Goal: Task Accomplishment & Management: Manage account settings

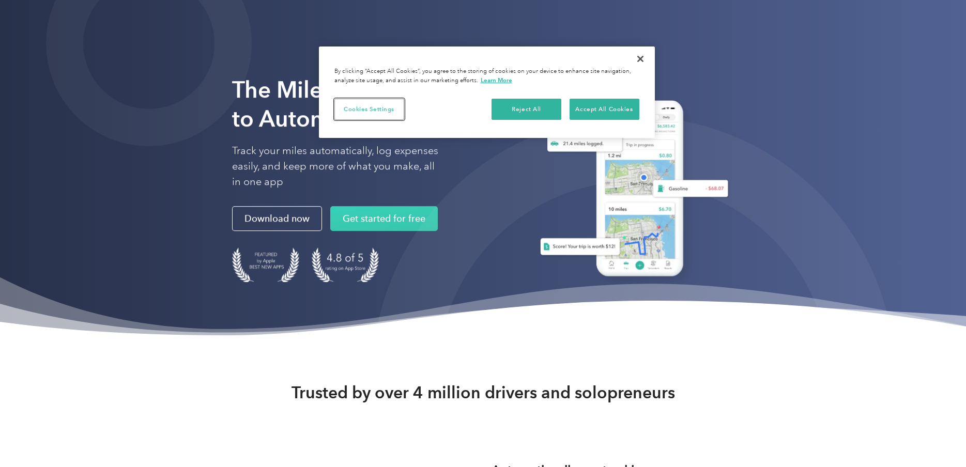
click at [396, 108] on button "Cookies Settings" at bounding box center [369, 110] width 70 height 22
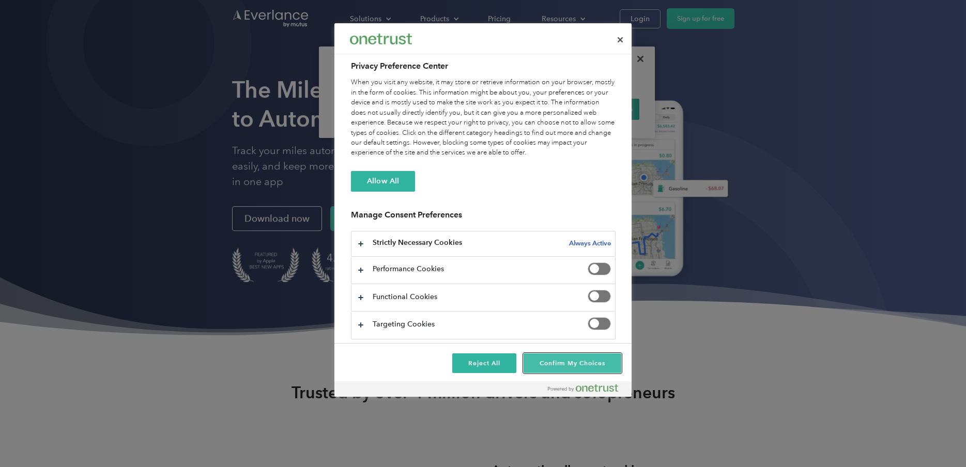
click at [583, 366] on button "Confirm My Choices" at bounding box center [573, 364] width 98 height 20
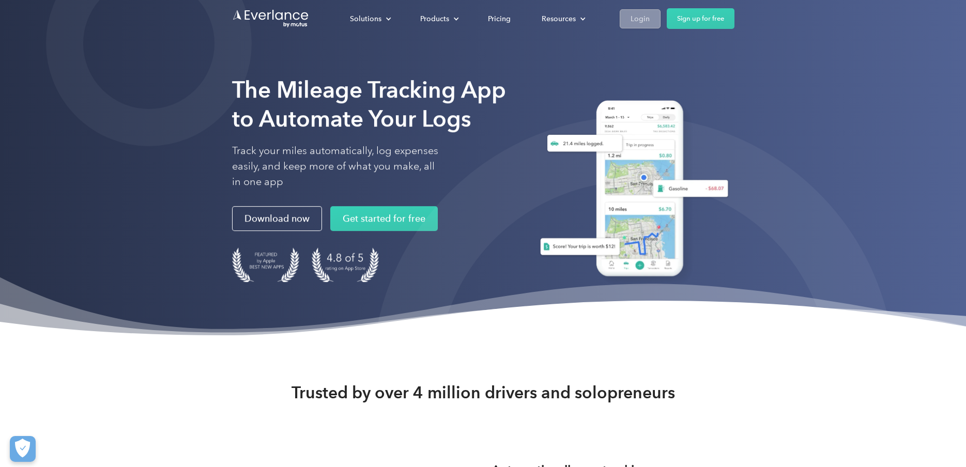
click at [640, 19] on div "Login" at bounding box center [640, 18] width 19 height 13
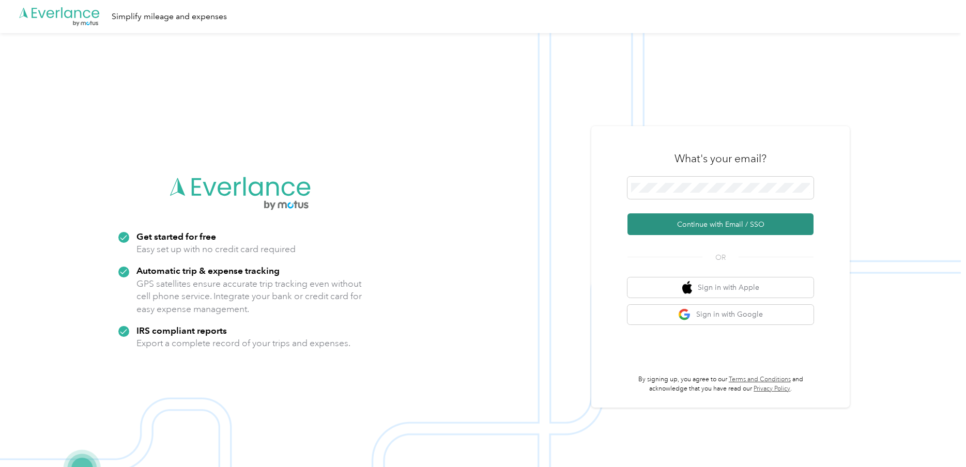
click at [723, 217] on button "Continue with Email / SSO" at bounding box center [720, 224] width 186 height 22
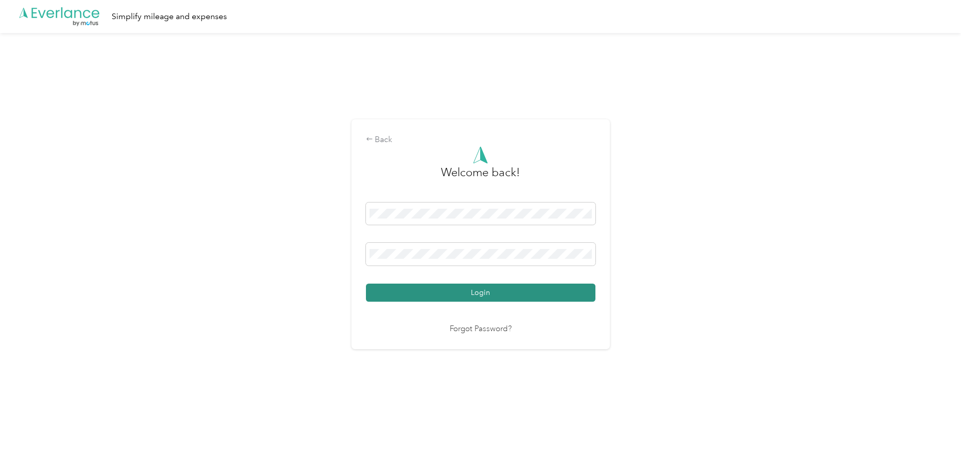
click at [409, 298] on button "Login" at bounding box center [480, 293] width 229 height 18
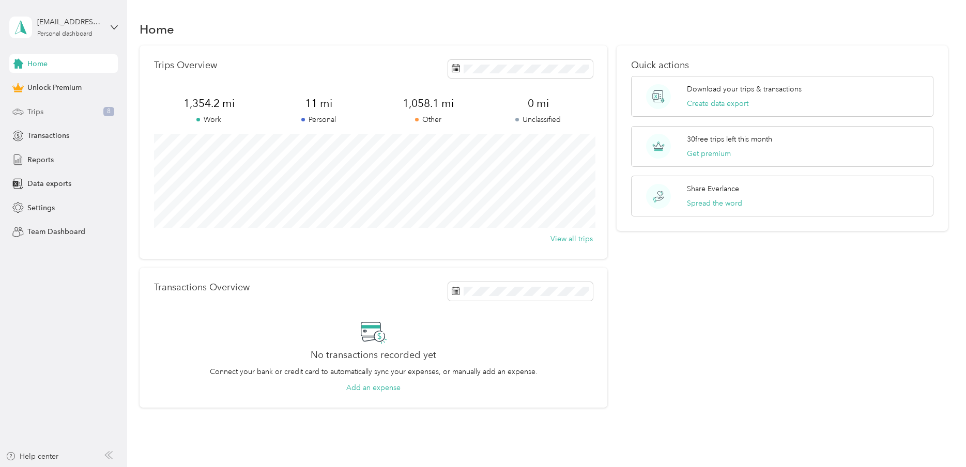
click at [51, 109] on div "Trips 8" at bounding box center [63, 111] width 109 height 19
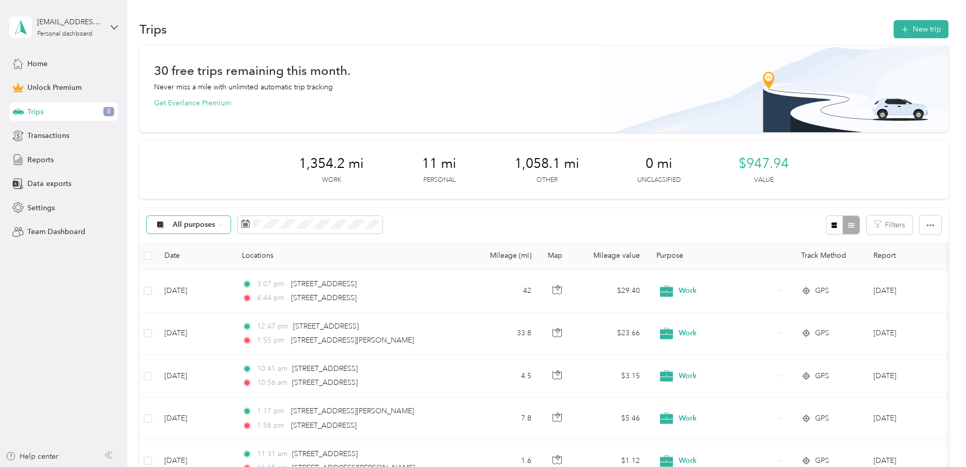
click at [220, 223] on icon at bounding box center [221, 225] width 4 height 4
click at [193, 290] on span "Work" at bounding box center [198, 294] width 50 height 11
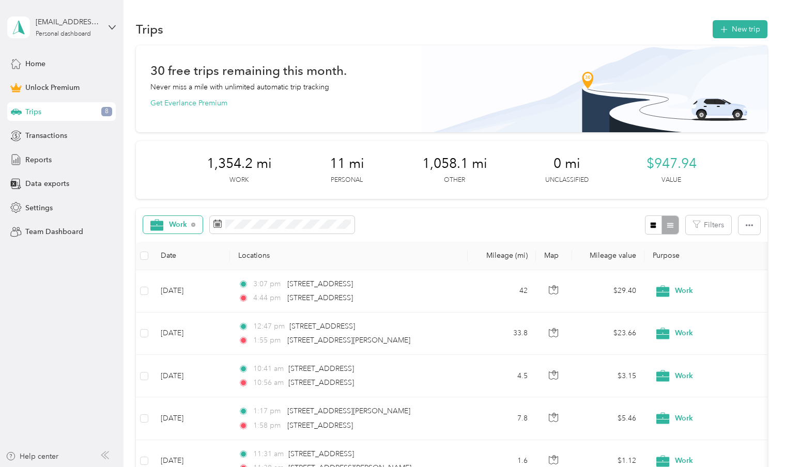
click at [258, 213] on div "Work Filters" at bounding box center [451, 225] width 631 height 34
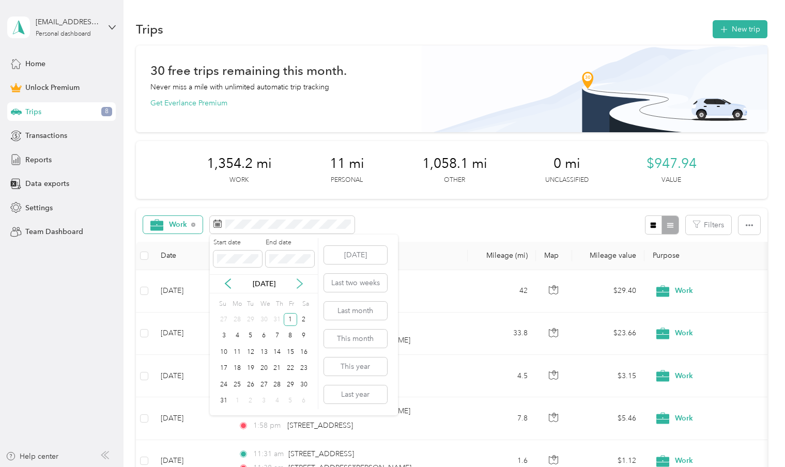
click at [300, 281] on icon at bounding box center [299, 284] width 5 height 9
click at [249, 386] on div "30" at bounding box center [250, 384] width 13 height 13
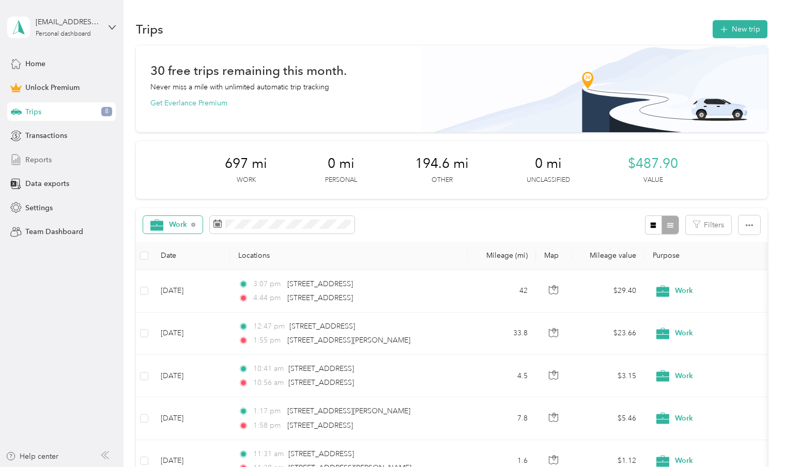
click at [49, 159] on span "Reports" at bounding box center [38, 160] width 26 height 11
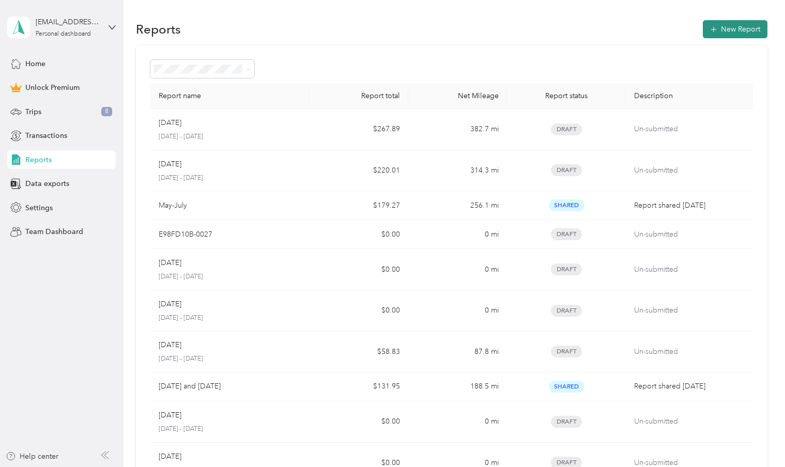
click at [742, 27] on button "New Report" at bounding box center [735, 29] width 65 height 18
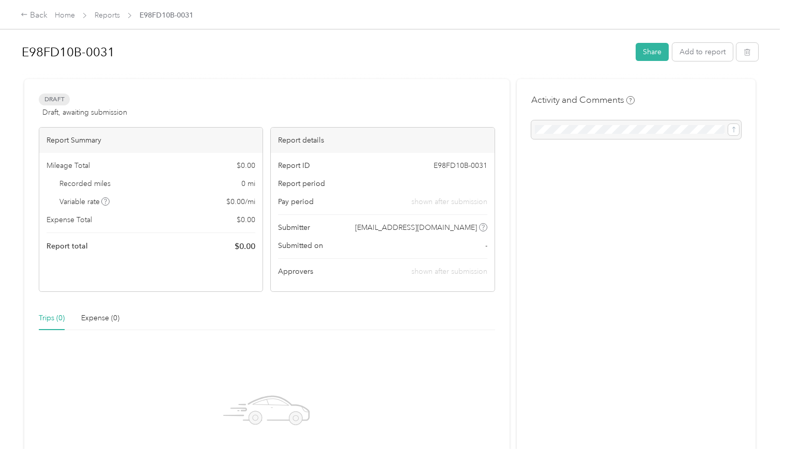
click at [121, 55] on h1 "E98FD10B-0031" at bounding box center [325, 52] width 607 height 25
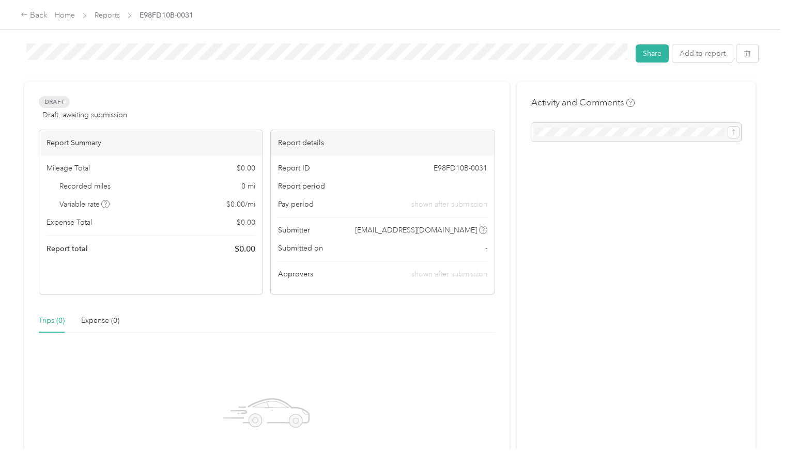
click at [218, 317] on div "Trips (0) Expense (0)" at bounding box center [267, 321] width 456 height 24
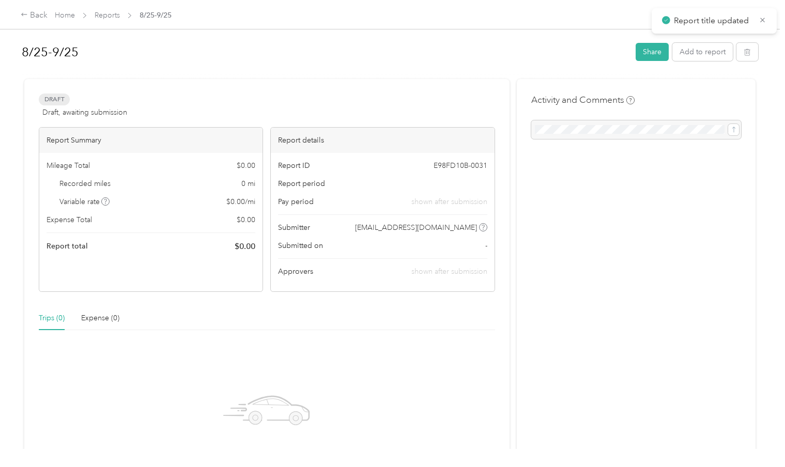
scroll to position [134, 0]
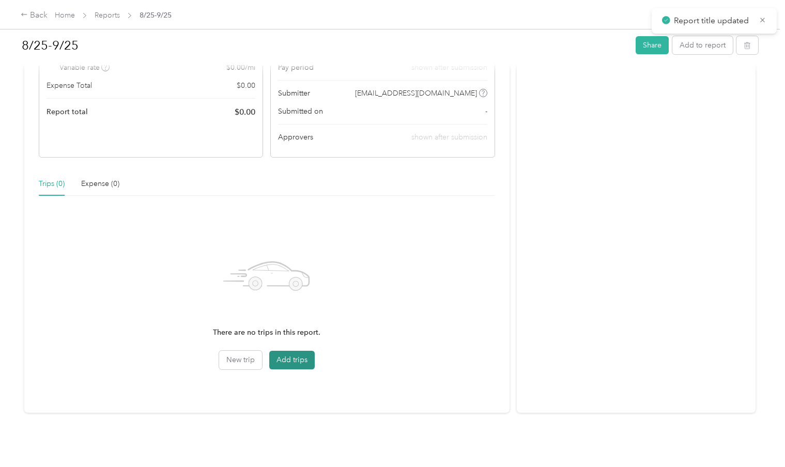
click at [294, 359] on button "Add trips" at bounding box center [291, 360] width 45 height 19
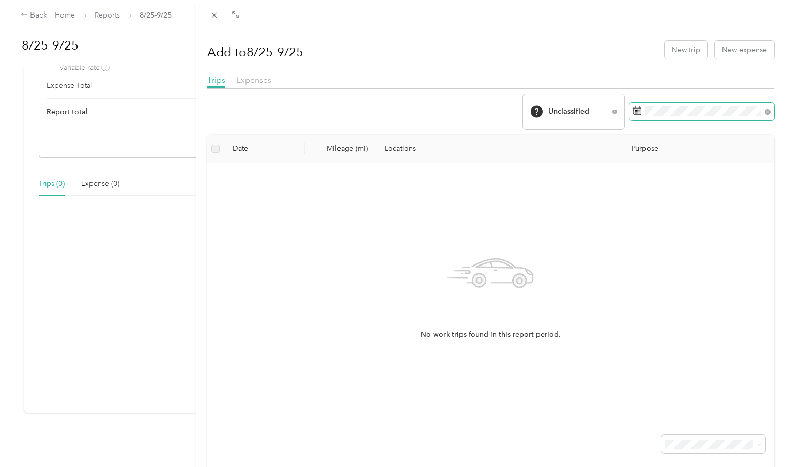
click at [635, 109] on icon at bounding box center [637, 110] width 8 height 8
click at [636, 111] on rect at bounding box center [636, 110] width 1 height 1
click at [640, 114] on icon at bounding box center [637, 110] width 8 height 8
click at [611, 113] on div "Unclassified" at bounding box center [573, 111] width 101 height 35
click at [566, 194] on span "Work" at bounding box center [582, 193] width 69 height 11
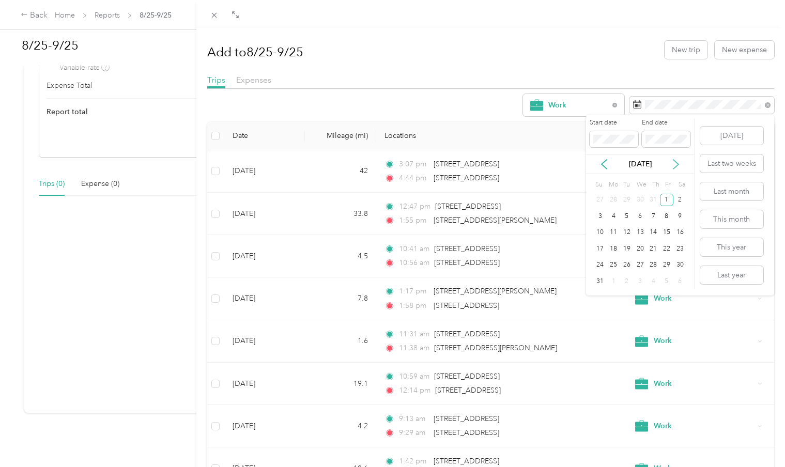
click at [677, 166] on icon at bounding box center [675, 164] width 5 height 9
click at [628, 260] on div "30" at bounding box center [626, 265] width 13 height 13
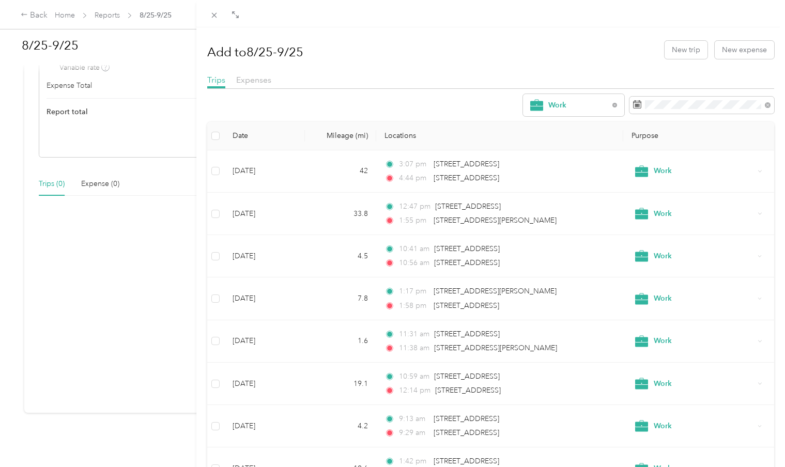
click at [437, 61] on div "Add to 8/25-9/25 New trip New expense" at bounding box center [490, 50] width 567 height 30
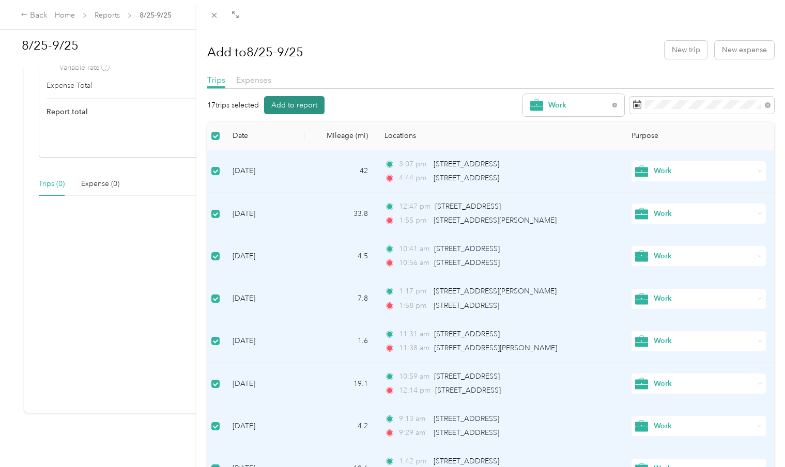
click at [291, 103] on button "Add to report" at bounding box center [294, 105] width 60 height 18
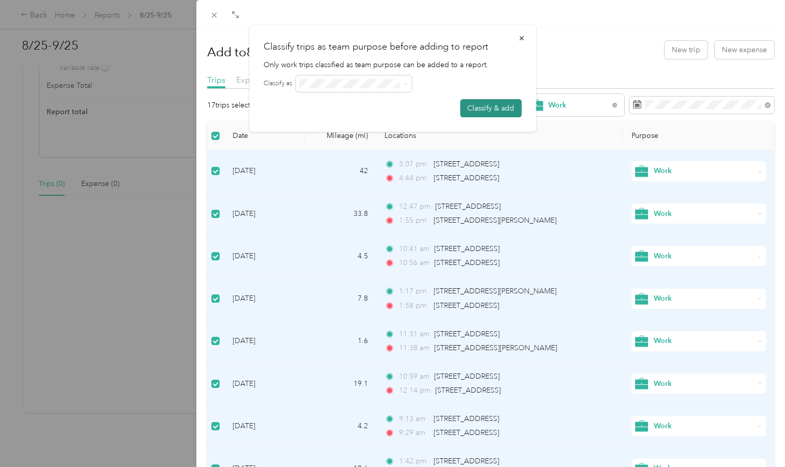
click at [511, 113] on button "Classify & add" at bounding box center [491, 108] width 62 height 18
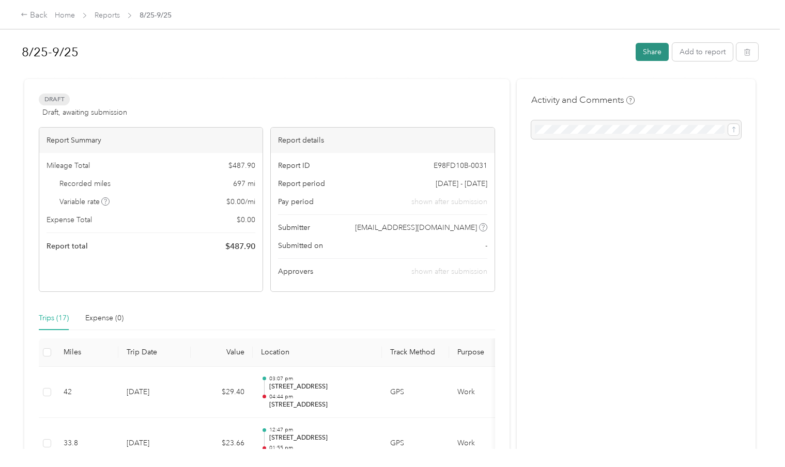
click at [654, 56] on button "Share" at bounding box center [652, 52] width 33 height 18
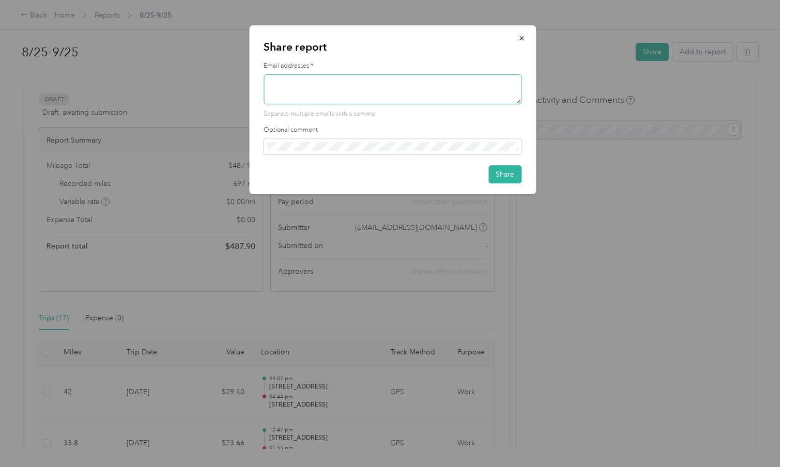
click at [332, 88] on textarea at bounding box center [393, 89] width 258 height 30
type textarea "[EMAIL_ADDRESS][DOMAIN_NAME]"
click at [510, 170] on button "Share" at bounding box center [504, 174] width 33 height 18
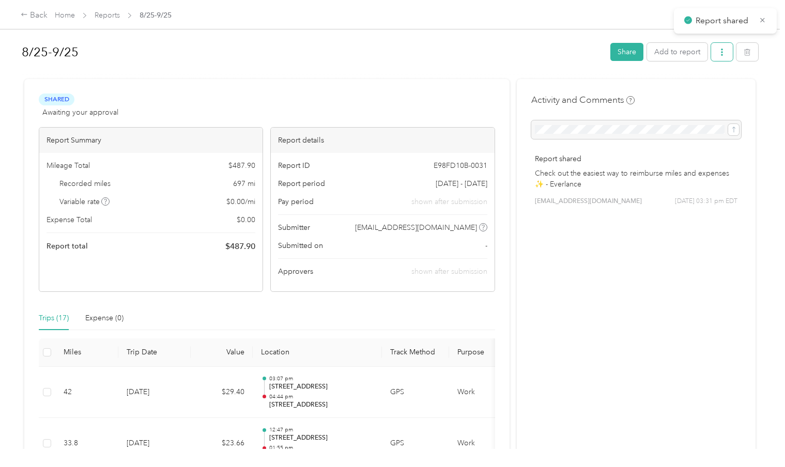
click at [726, 51] on icon "button" at bounding box center [721, 52] width 7 height 7
click at [695, 88] on span "Download" at bounding box center [698, 90] width 34 height 11
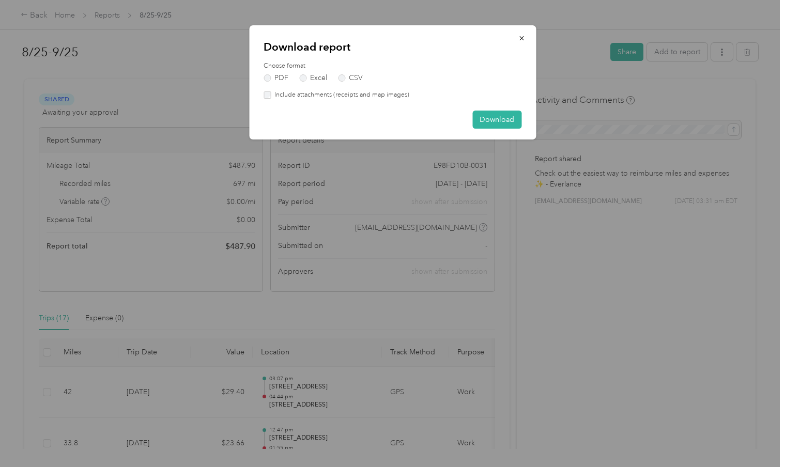
click at [299, 94] on label "Include attachments (receipts and map images)" at bounding box center [340, 94] width 139 height 9
click at [497, 122] on button "Download" at bounding box center [496, 120] width 49 height 18
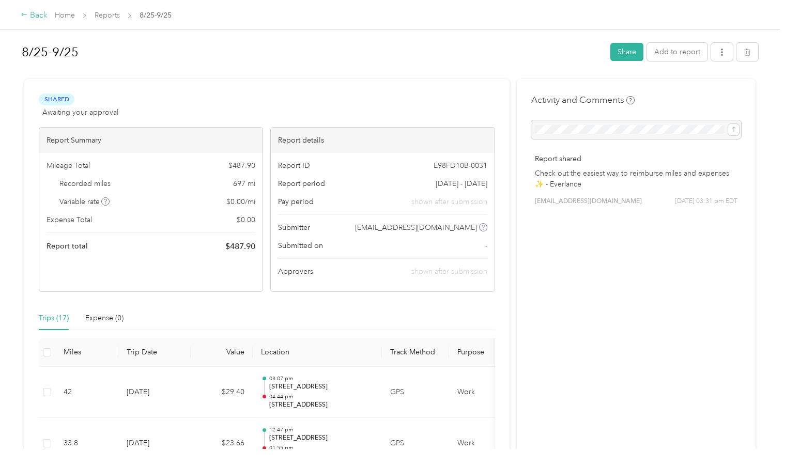
click at [31, 14] on div "Back" at bounding box center [34, 15] width 27 height 12
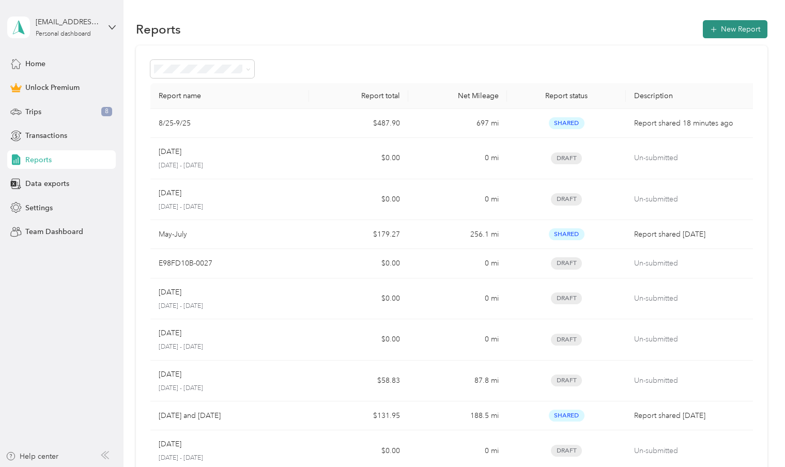
click at [743, 32] on button "New Report" at bounding box center [735, 29] width 65 height 18
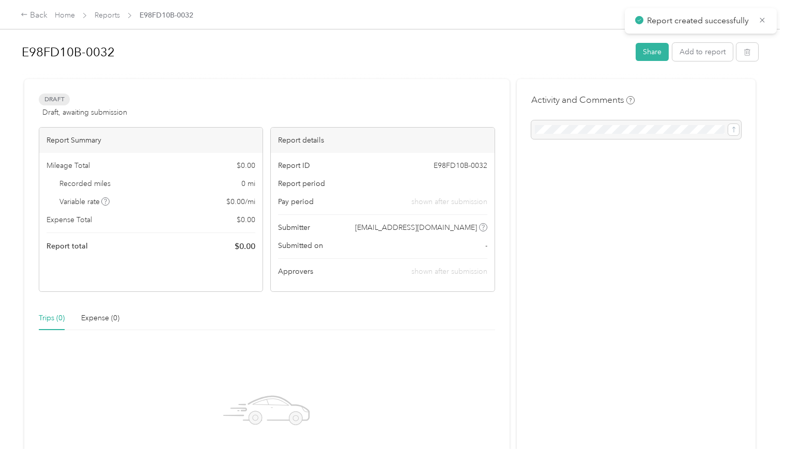
click at [262, 90] on div "Draft Draft, awaiting submission View activity & comments Report Summary Mileag…" at bounding box center [266, 313] width 485 height 469
click at [251, 52] on h1 "E98FD10B-0032" at bounding box center [325, 52] width 607 height 25
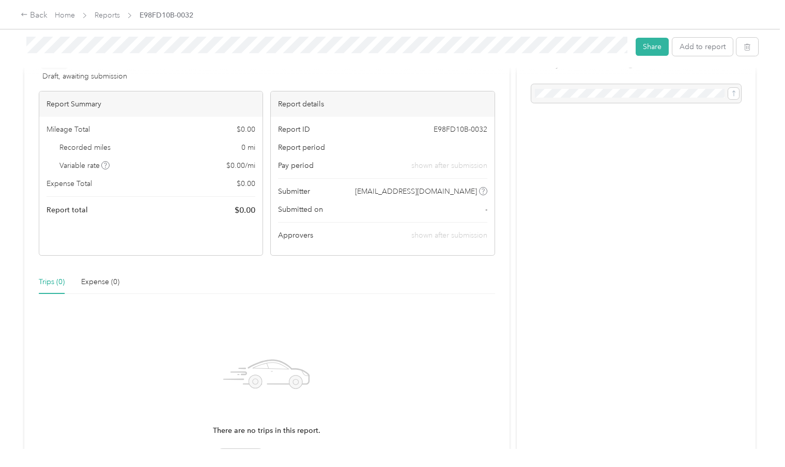
scroll to position [105, 0]
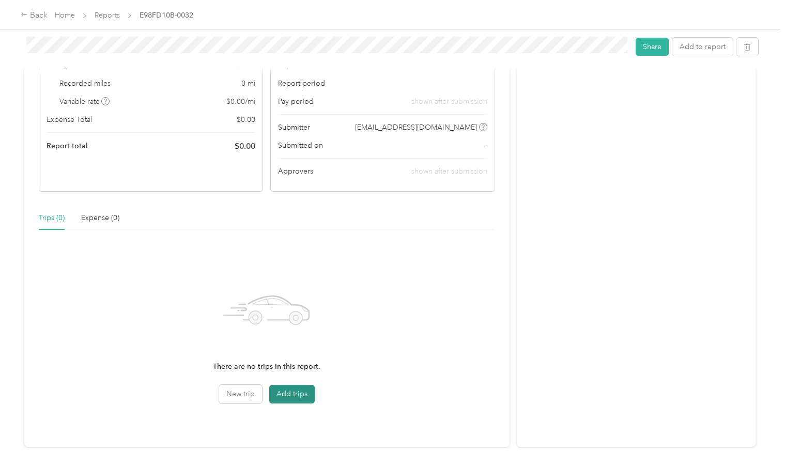
click at [292, 385] on button "Add trips" at bounding box center [291, 394] width 45 height 19
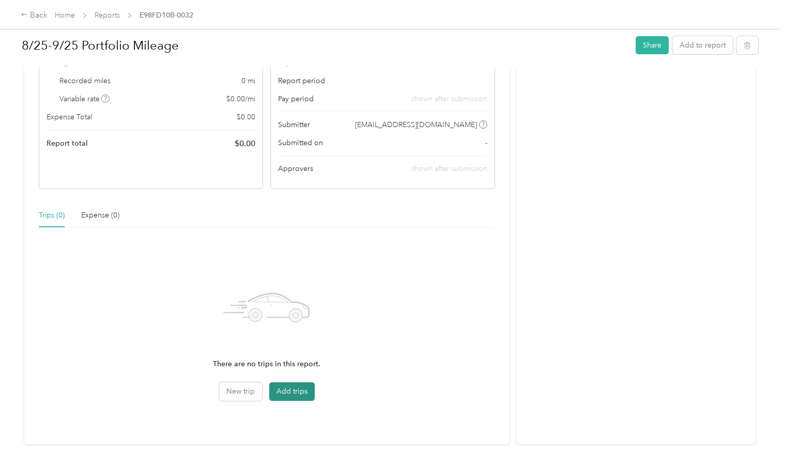
scroll to position [103, 0]
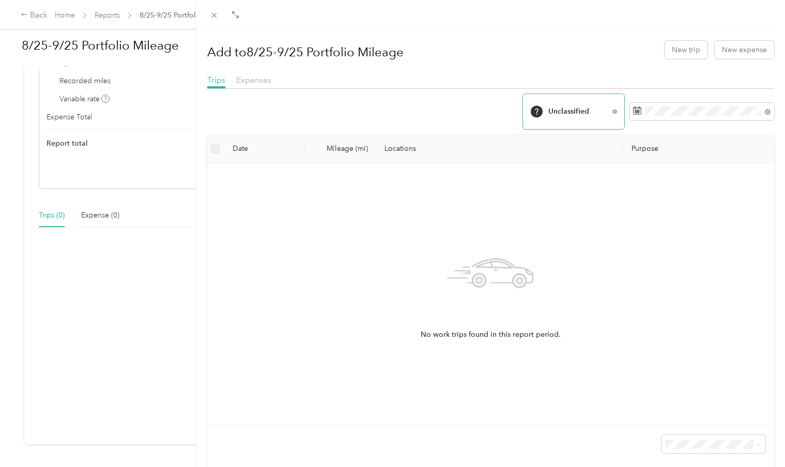
click at [593, 122] on span "Unclassified" at bounding box center [569, 112] width 79 height 26
click at [566, 196] on li "Work" at bounding box center [573, 191] width 101 height 20
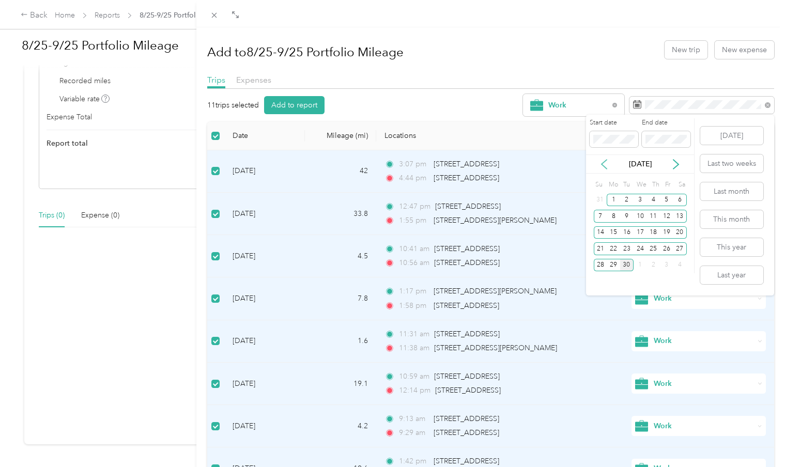
click at [605, 164] on icon at bounding box center [604, 164] width 10 height 10
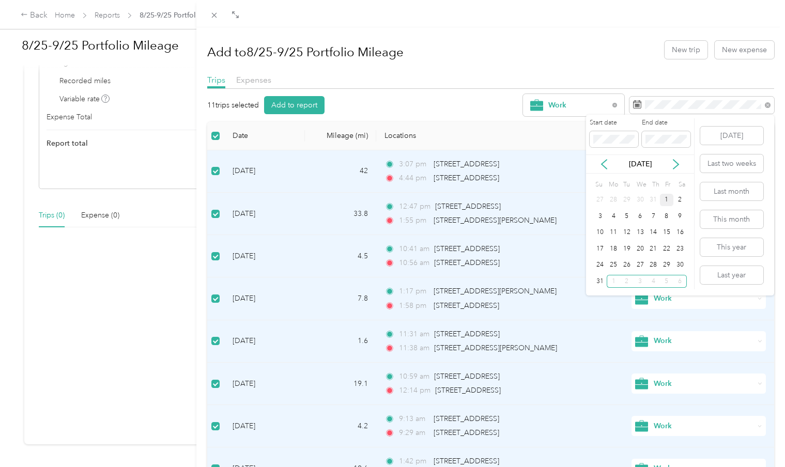
click at [665, 204] on div "1" at bounding box center [666, 200] width 13 height 13
click at [681, 166] on icon at bounding box center [676, 164] width 10 height 10
click at [630, 271] on div "30" at bounding box center [626, 265] width 13 height 13
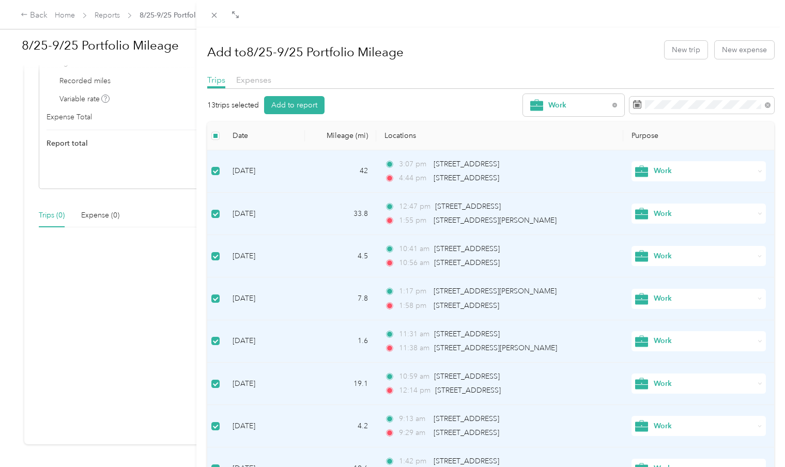
drag, startPoint x: 250, startPoint y: 51, endPoint x: 188, endPoint y: 53, distance: 61.5
click at [196, 53] on div "Add to 8/25-9/25 Portfolio Mileage New trip New expense Trips Expenses 13 trips…" at bounding box center [490, 260] width 589 height 467
drag, startPoint x: 263, startPoint y: 57, endPoint x: 247, endPoint y: 56, distance: 16.0
click at [262, 56] on h1 "Add to 8/25-9/25 Portfolio Mileage" at bounding box center [305, 52] width 196 height 25
click at [246, 56] on h1 "Add to 8/25-9/25 Portfolio Mileage" at bounding box center [305, 52] width 196 height 25
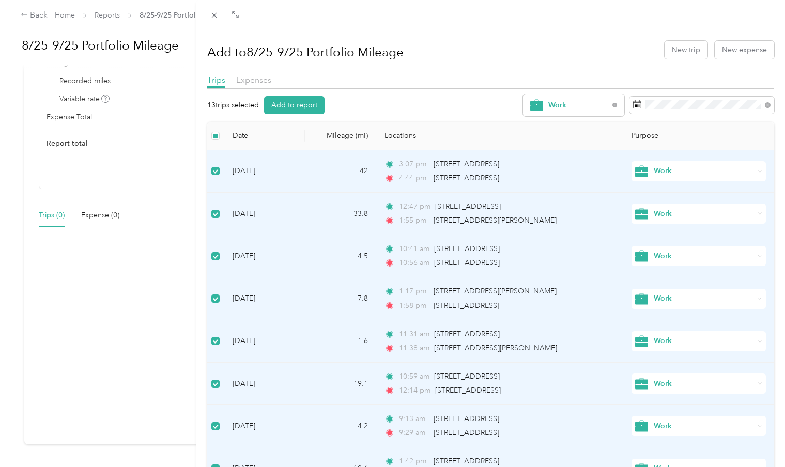
click at [251, 54] on h1 "Add to 8/25-9/25 Portfolio Mileage" at bounding box center [305, 52] width 196 height 25
click at [289, 104] on button "Add to report" at bounding box center [294, 105] width 60 height 18
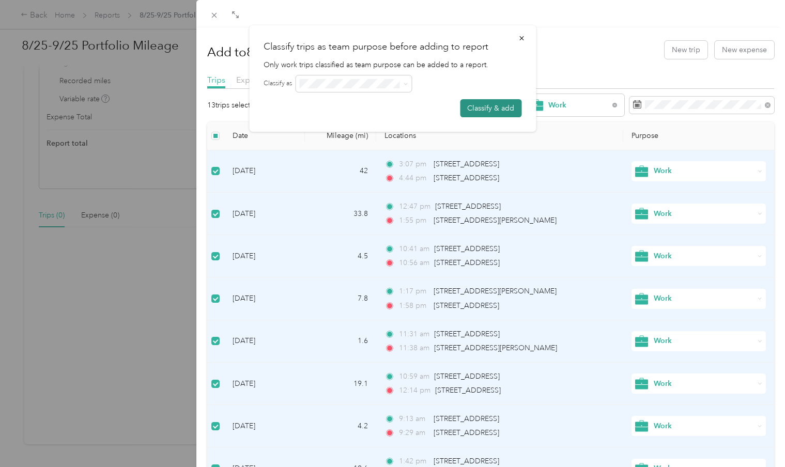
click at [507, 111] on button "Classify & add" at bounding box center [491, 108] width 62 height 18
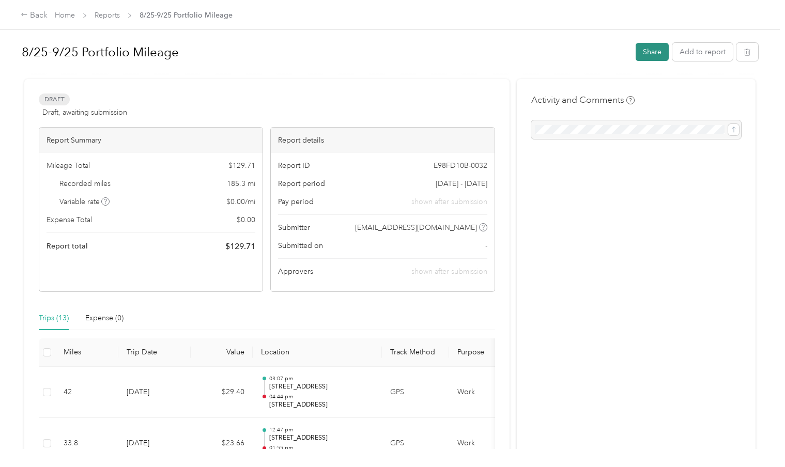
click at [666, 53] on button "Share" at bounding box center [652, 52] width 33 height 18
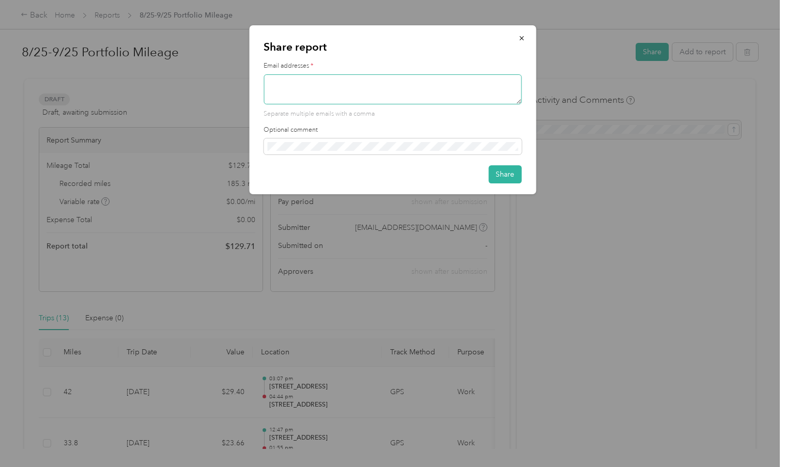
click at [381, 88] on textarea at bounding box center [393, 89] width 258 height 30
type textarea "[EMAIL_ADDRESS][DOMAIN_NAME]"
click at [500, 173] on button "Share" at bounding box center [504, 174] width 33 height 18
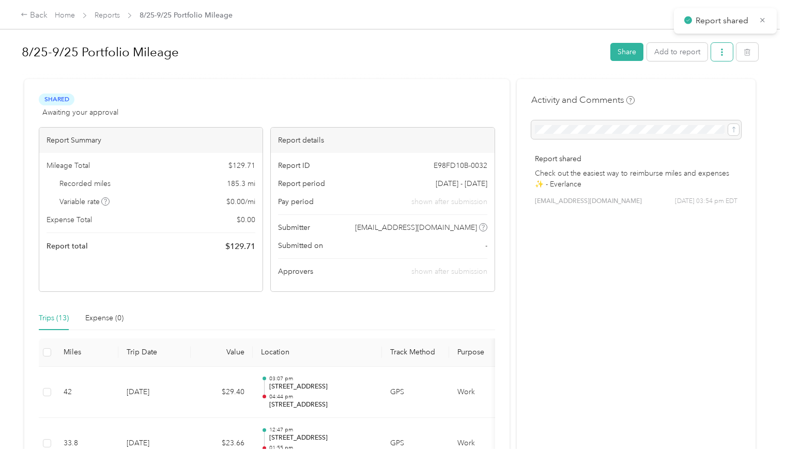
click at [726, 52] on icon "button" at bounding box center [721, 52] width 7 height 7
click at [712, 93] on span "Download" at bounding box center [698, 90] width 34 height 11
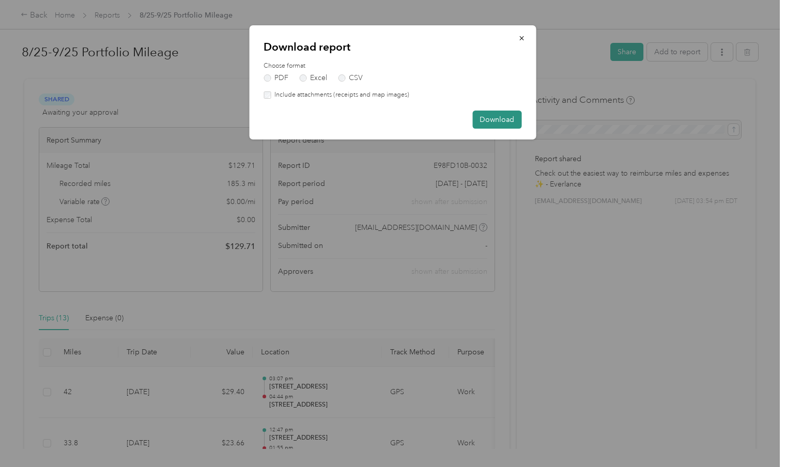
click at [501, 124] on button "Download" at bounding box center [496, 120] width 49 height 18
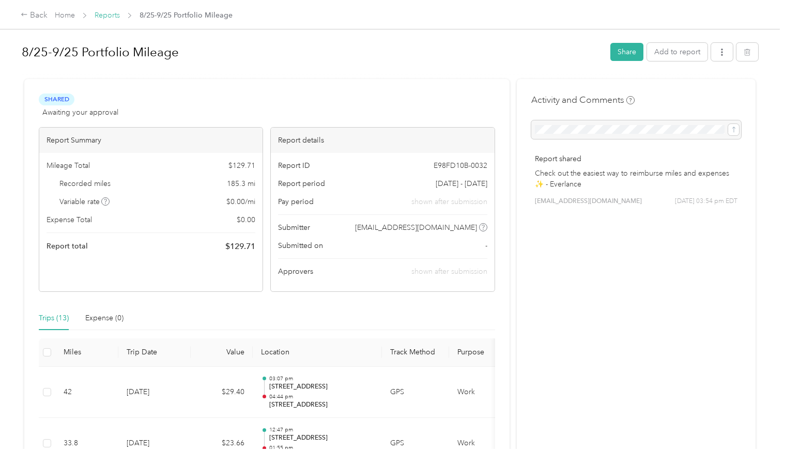
click at [116, 14] on link "Reports" at bounding box center [107, 15] width 25 height 9
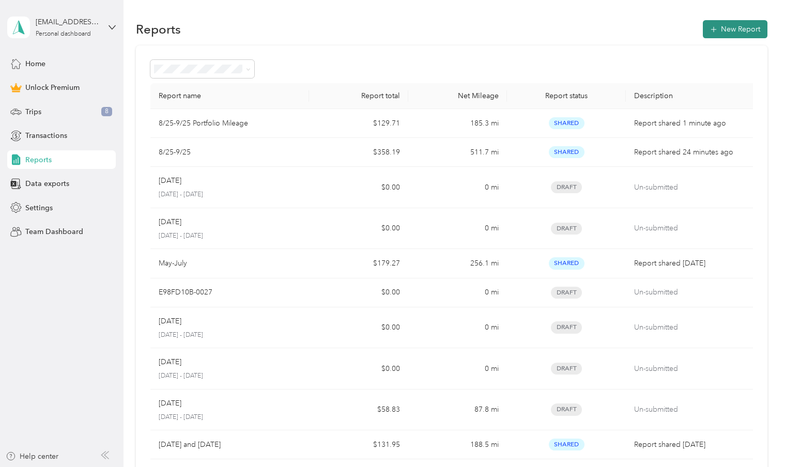
click at [750, 32] on button "New Report" at bounding box center [735, 29] width 65 height 18
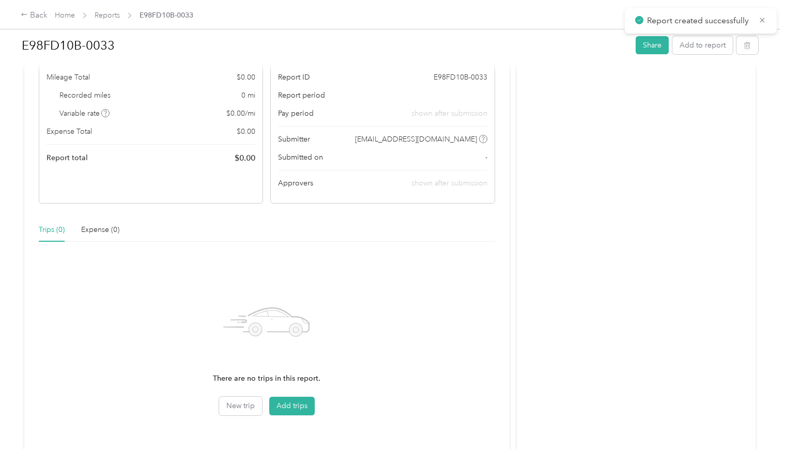
scroll to position [134, 0]
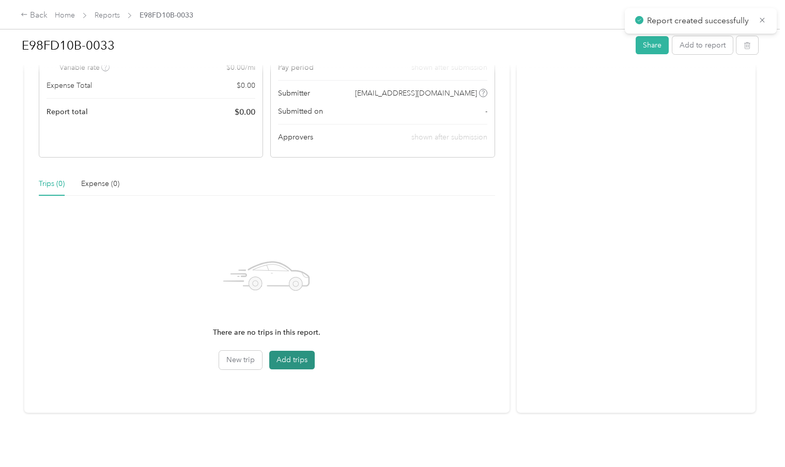
click at [298, 363] on button "Add trips" at bounding box center [291, 360] width 45 height 19
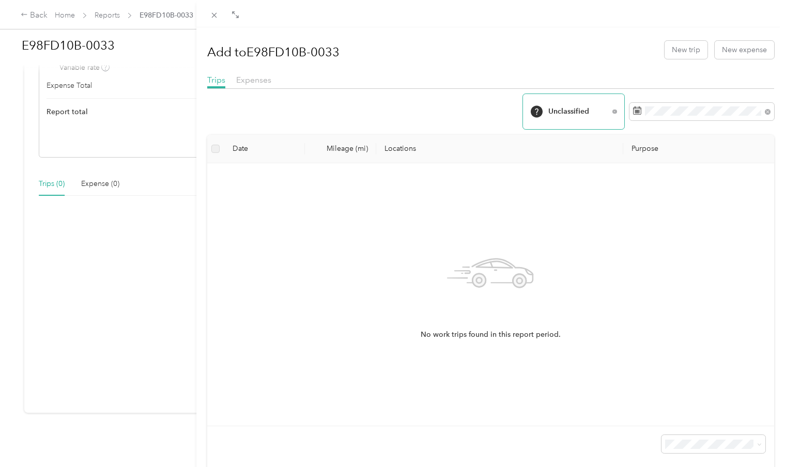
click at [586, 114] on span "Unclassified" at bounding box center [578, 111] width 60 height 7
click at [564, 199] on li "Work" at bounding box center [573, 191] width 101 height 20
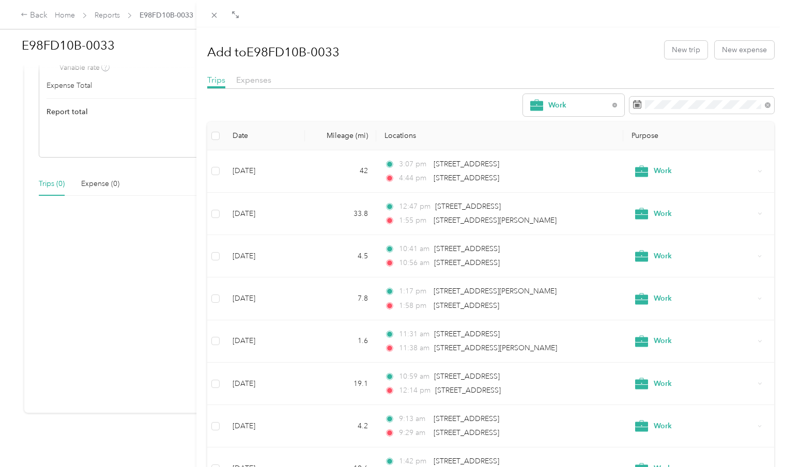
click at [554, 62] on div "Add to E98FD10B-0033 New trip New expense" at bounding box center [490, 50] width 567 height 30
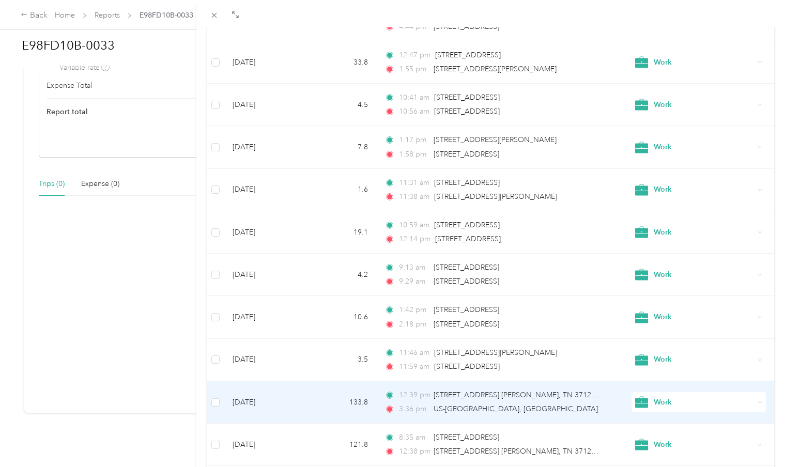
scroll to position [65, 0]
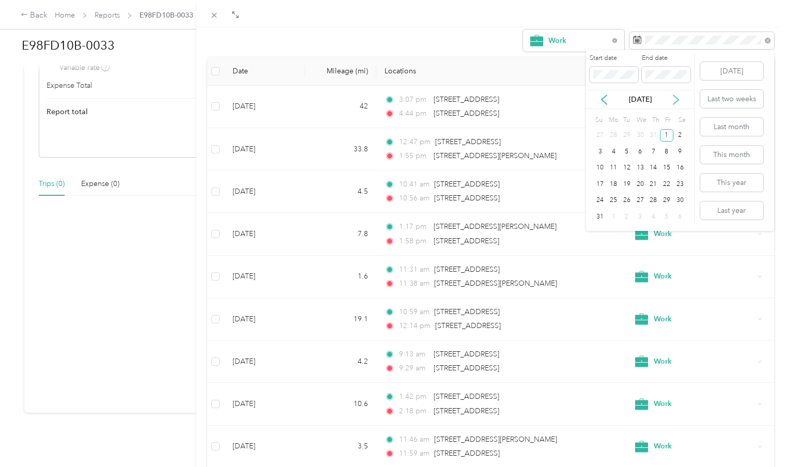
click at [674, 104] on icon at bounding box center [675, 99] width 5 height 9
click at [629, 201] on div "30" at bounding box center [626, 200] width 13 height 13
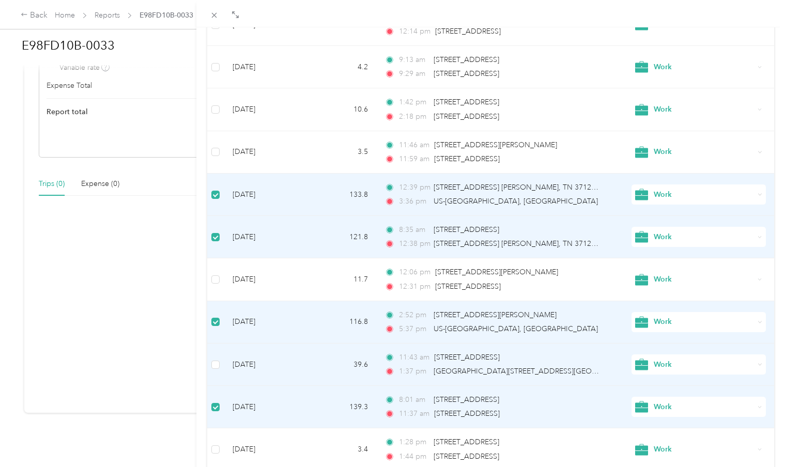
scroll to position [381, 0]
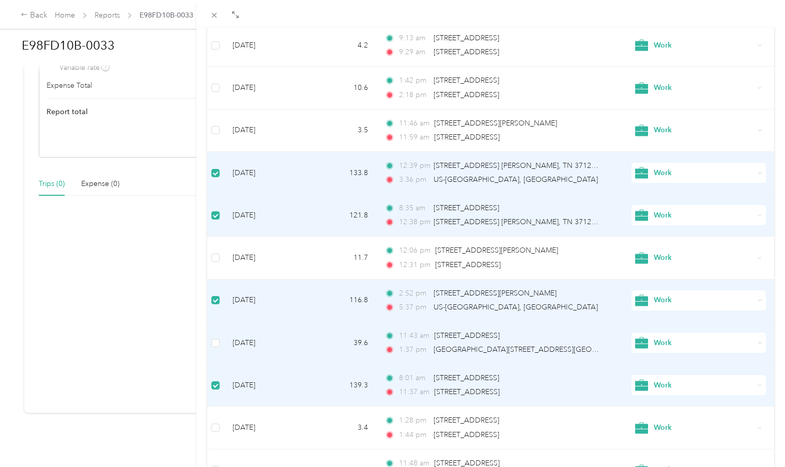
click at [212, 349] on td at bounding box center [215, 343] width 17 height 42
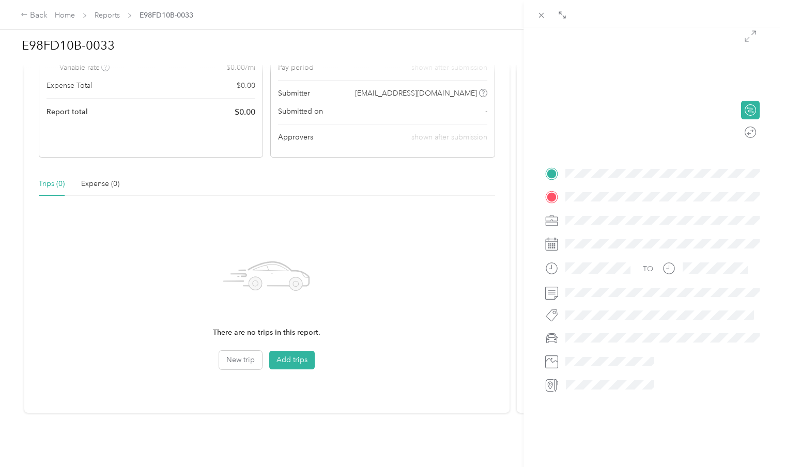
scroll to position [98, 0]
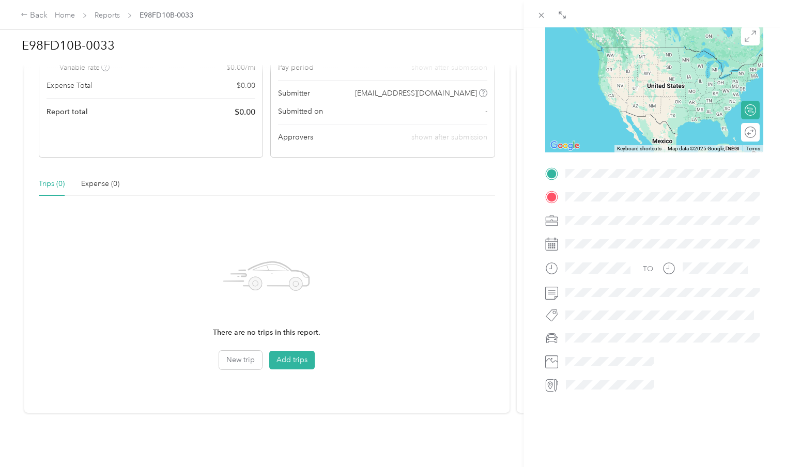
click at [298, 366] on div "BACK Trips Trip detail Trip details This trip cannot be edited because it is ei…" at bounding box center [392, 233] width 785 height 467
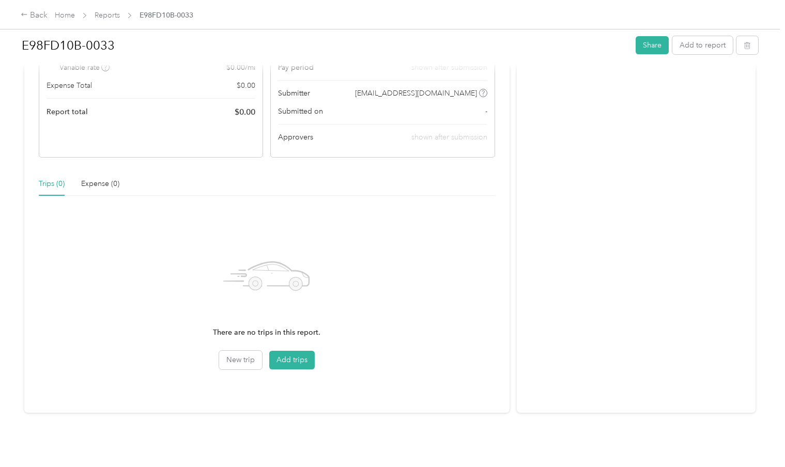
scroll to position [98, 0]
click at [114, 40] on h1 "E98FD10B-0033" at bounding box center [325, 45] width 607 height 25
click at [332, 207] on div "There are no trips in this report. New trip Add trips" at bounding box center [267, 301] width 456 height 195
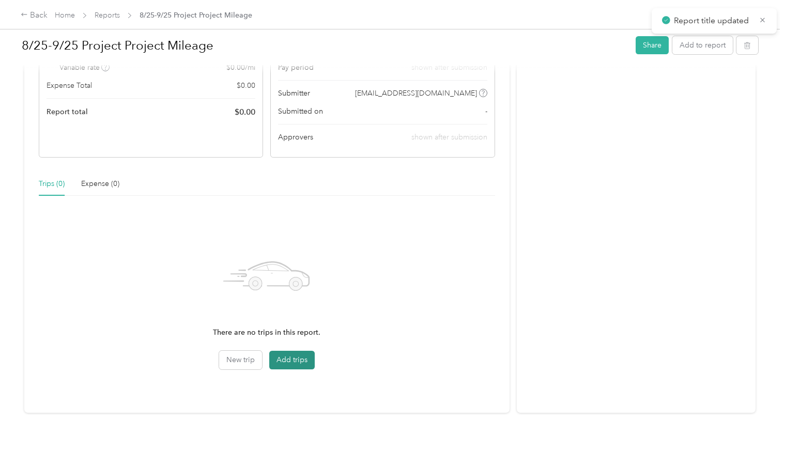
click at [290, 363] on button "Add trips" at bounding box center [291, 360] width 45 height 19
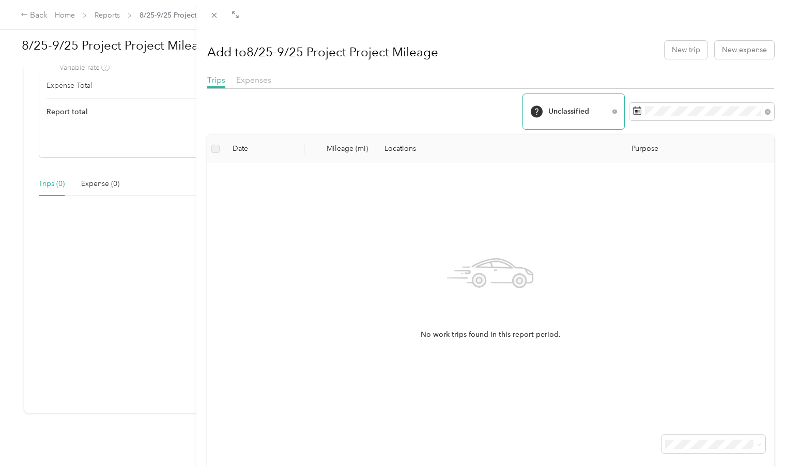
click at [557, 123] on span "Unclassified" at bounding box center [569, 112] width 79 height 26
click at [592, 113] on span "Unclassified" at bounding box center [578, 111] width 60 height 7
click at [581, 197] on li "Work" at bounding box center [573, 193] width 101 height 20
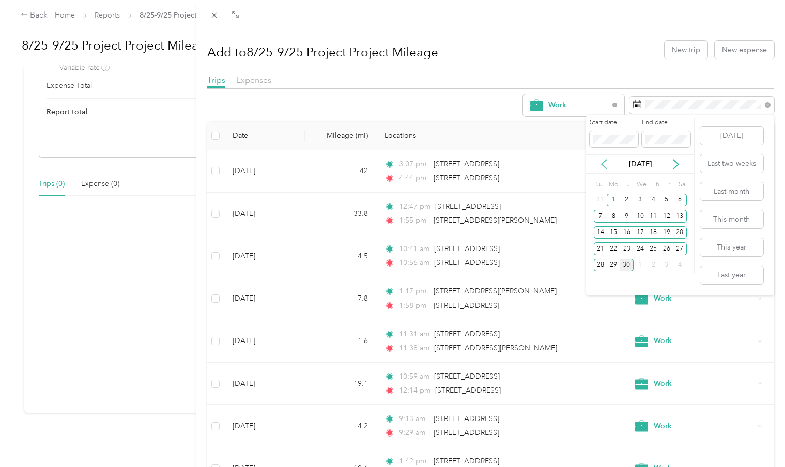
click at [607, 166] on icon at bounding box center [604, 164] width 10 height 10
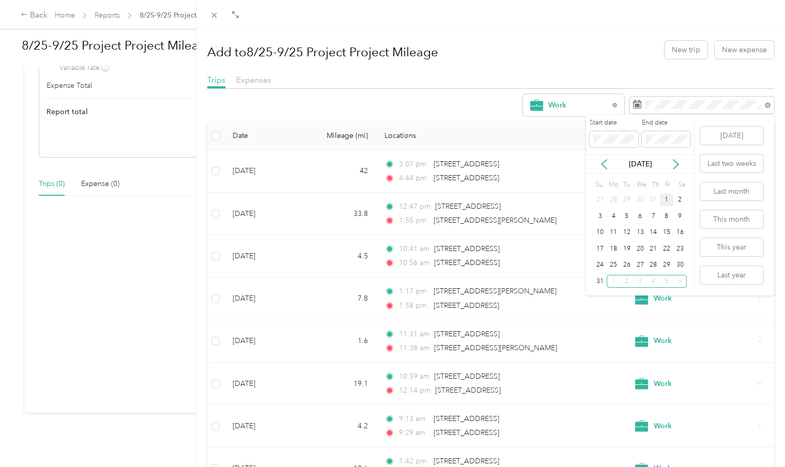
click at [664, 197] on div "1" at bounding box center [666, 200] width 13 height 13
click at [676, 166] on icon at bounding box center [676, 164] width 10 height 10
click at [633, 264] on div "30" at bounding box center [626, 265] width 13 height 13
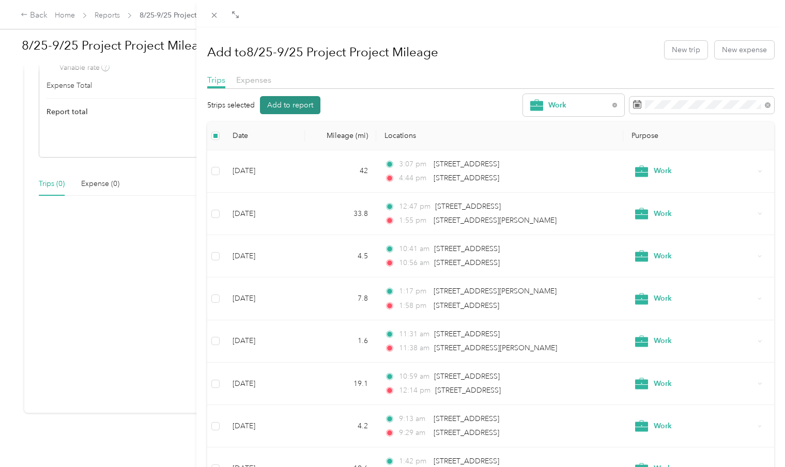
click at [280, 103] on button "Add to report" at bounding box center [290, 105] width 60 height 18
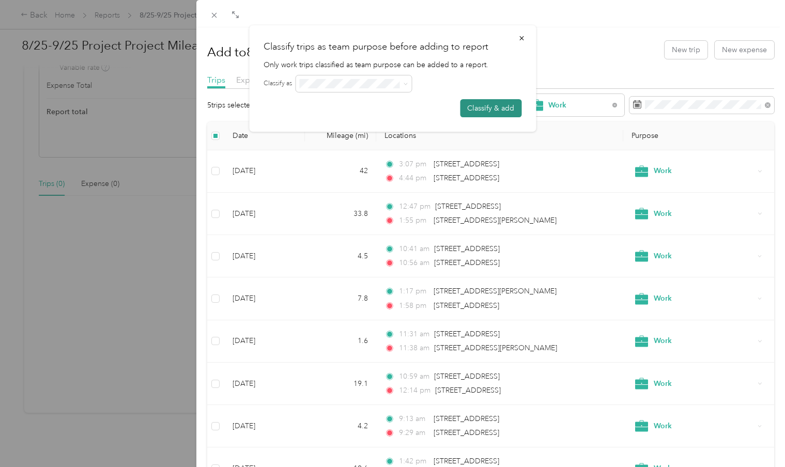
click at [513, 112] on button "Classify & add" at bounding box center [491, 108] width 62 height 18
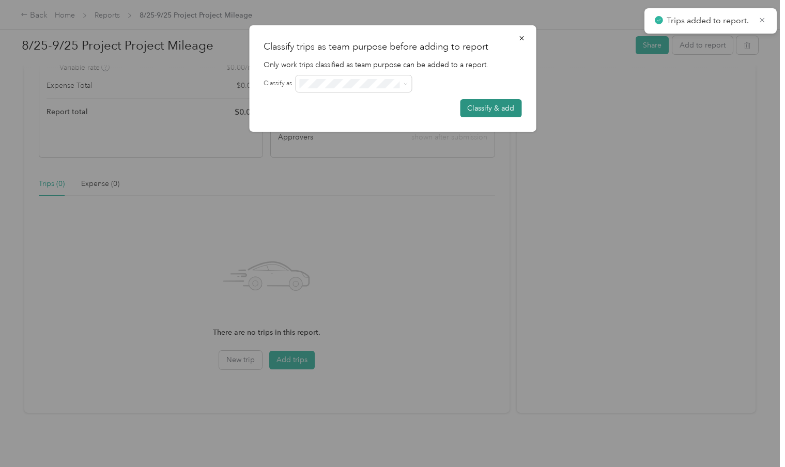
scroll to position [134, 0]
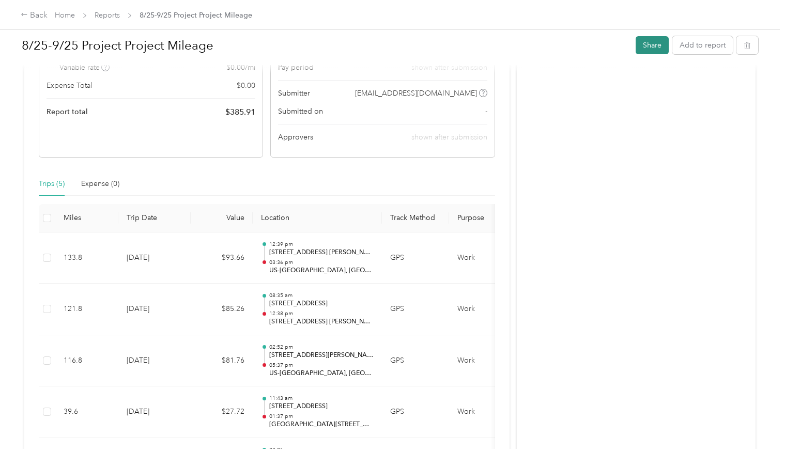
click at [657, 48] on button "Share" at bounding box center [652, 45] width 33 height 18
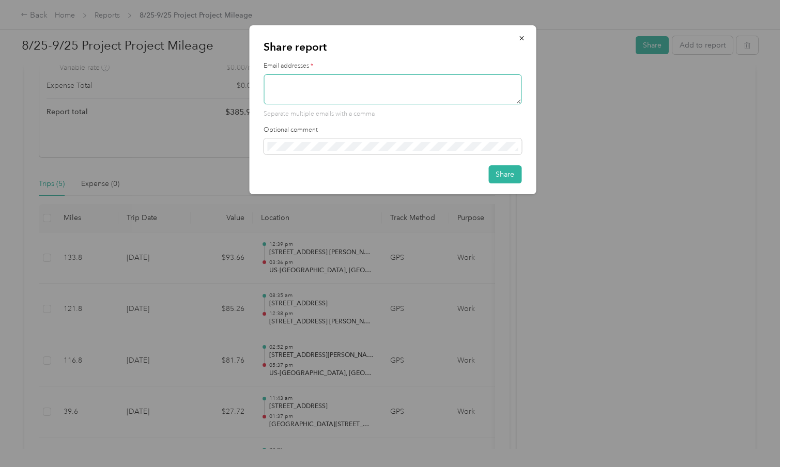
click at [341, 91] on textarea at bounding box center [393, 89] width 258 height 30
type textarea "[EMAIL_ADDRESS][DOMAIN_NAME]"
click at [501, 176] on button "Share" at bounding box center [504, 174] width 33 height 18
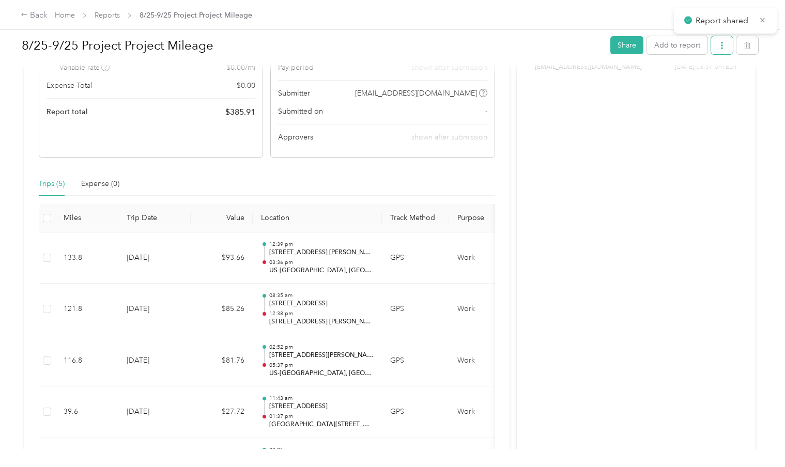
click at [726, 48] on icon "button" at bounding box center [721, 45] width 7 height 7
click at [718, 83] on div "Download" at bounding box center [701, 83] width 62 height 11
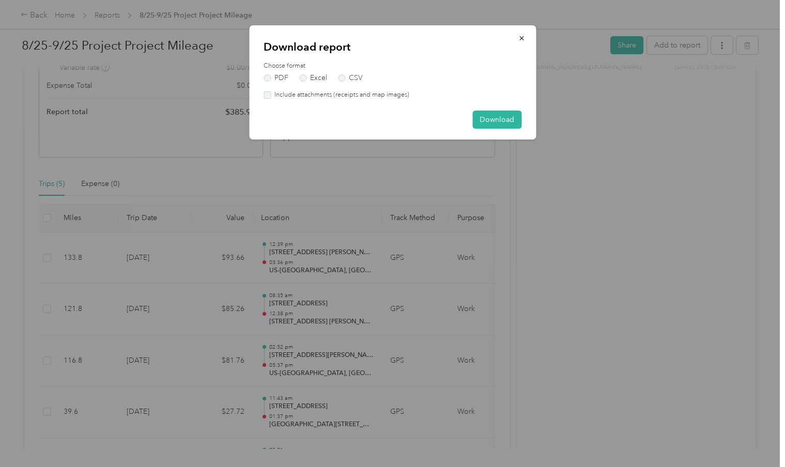
click at [273, 95] on label "Include attachments (receipts and map images)" at bounding box center [340, 94] width 139 height 9
click at [511, 119] on button "Download" at bounding box center [496, 120] width 49 height 18
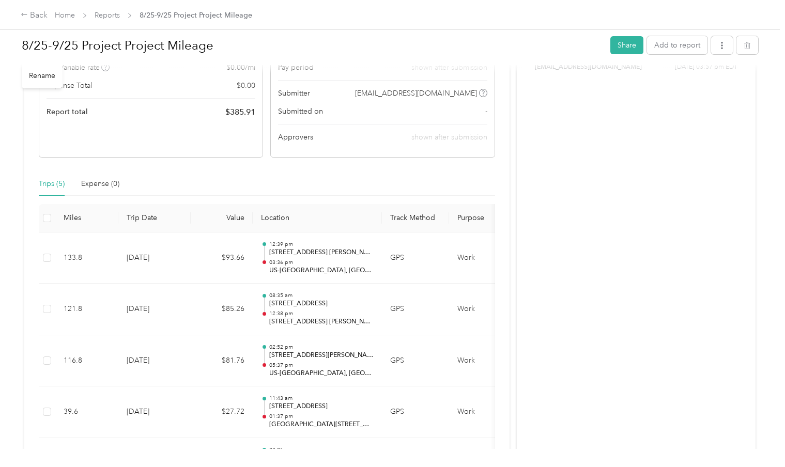
scroll to position [29, 0]
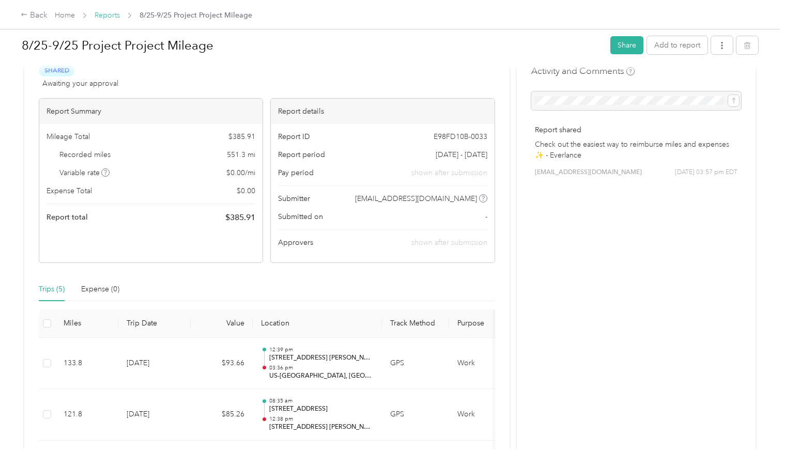
click at [103, 12] on link "Reports" at bounding box center [107, 15] width 25 height 9
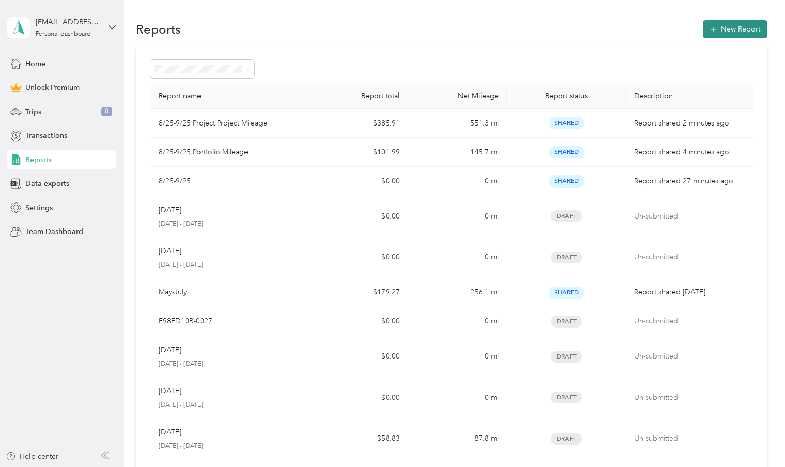
click at [749, 28] on button "New Report" at bounding box center [735, 29] width 65 height 18
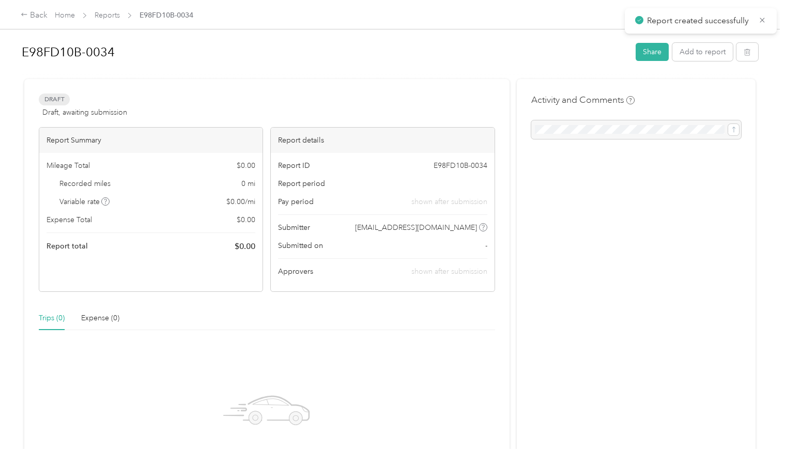
click at [103, 38] on div "E98FD10B-0034 Share Add to report" at bounding box center [390, 54] width 737 height 36
click at [104, 47] on h1 "E98FD10B-0034" at bounding box center [325, 52] width 607 height 25
click at [384, 99] on div "Draft Draft, awaiting submission View activity & comments" at bounding box center [267, 106] width 456 height 25
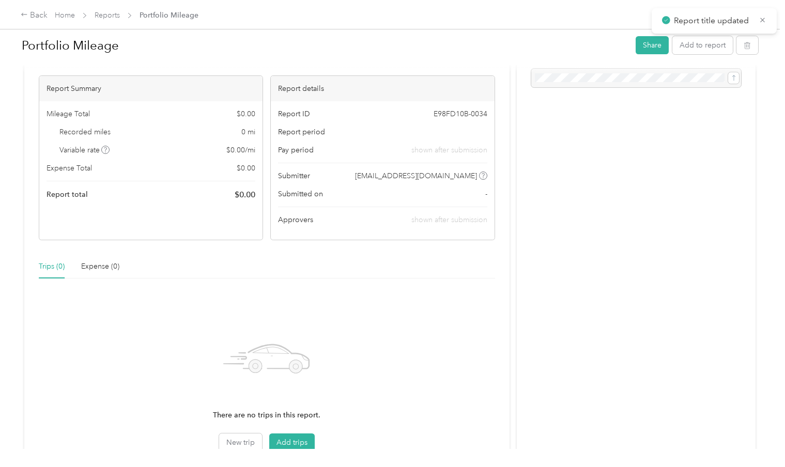
scroll to position [134, 0]
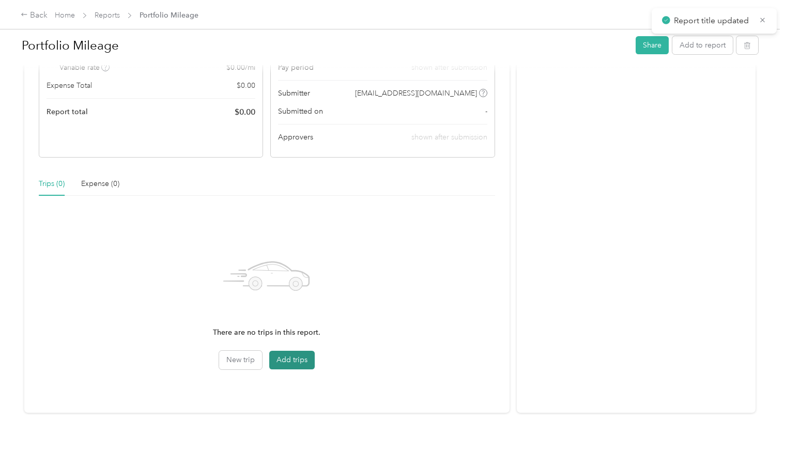
click at [299, 364] on button "Add trips" at bounding box center [291, 360] width 45 height 19
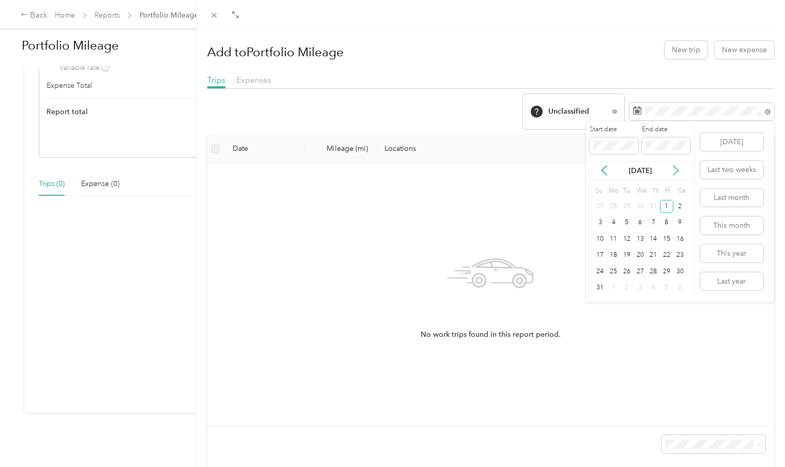
click at [675, 167] on icon at bounding box center [675, 170] width 5 height 9
click at [624, 269] on div "30" at bounding box center [626, 271] width 13 height 13
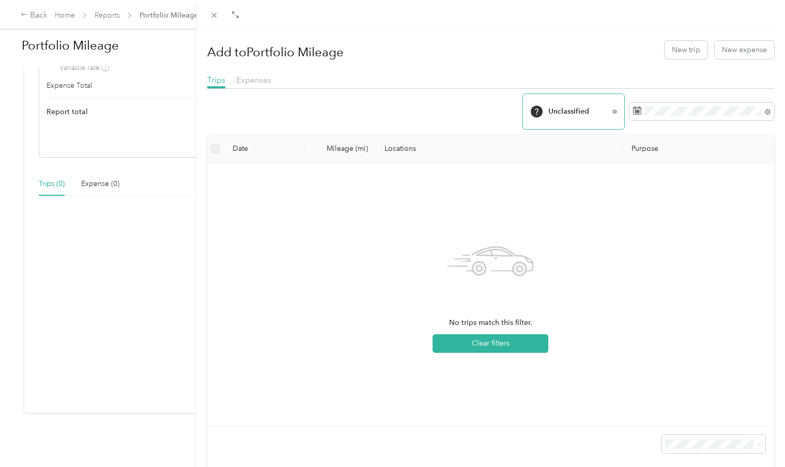
click at [590, 113] on span "Unclassified" at bounding box center [578, 111] width 60 height 7
click at [564, 203] on ol "All Purposes Unclassified Work Personal Trucking Other Charity Medical Moving C…" at bounding box center [573, 199] width 101 height 145
click at [577, 113] on span "Unclassified" at bounding box center [578, 111] width 60 height 7
click at [557, 193] on span "Work" at bounding box center [582, 193] width 69 height 11
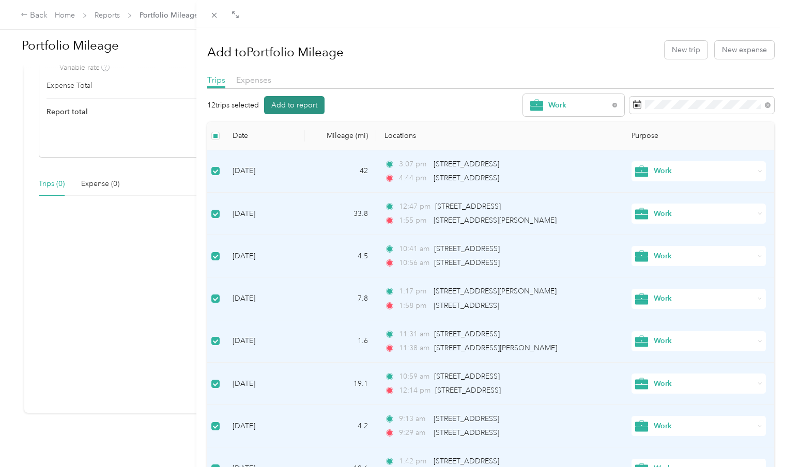
click at [290, 106] on button "Add to report" at bounding box center [294, 105] width 60 height 18
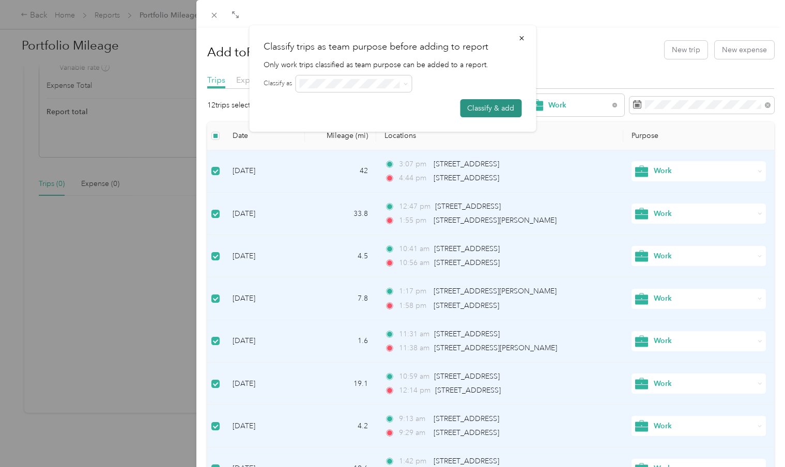
click at [483, 111] on button "Classify & add" at bounding box center [491, 108] width 62 height 18
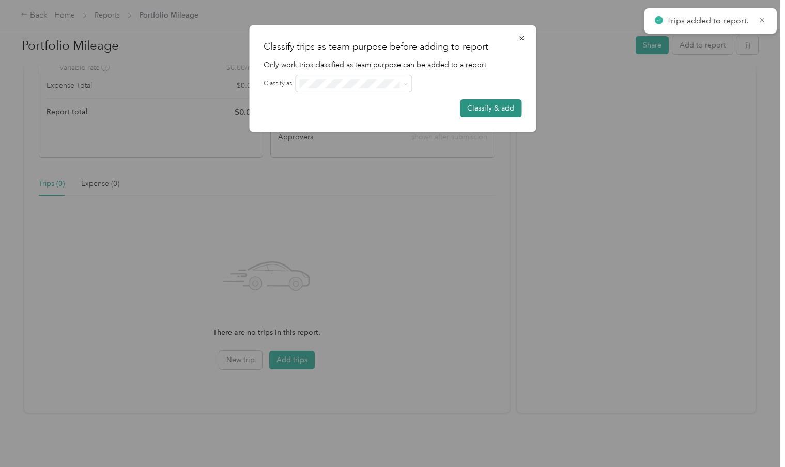
scroll to position [134, 0]
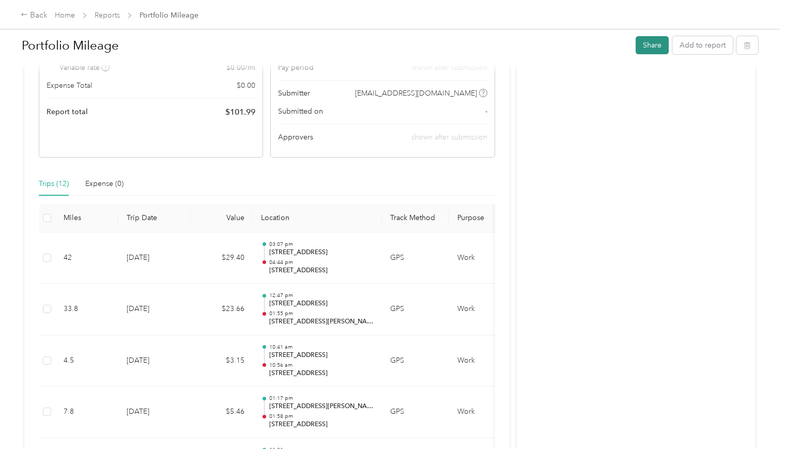
click at [652, 48] on button "Share" at bounding box center [652, 45] width 33 height 18
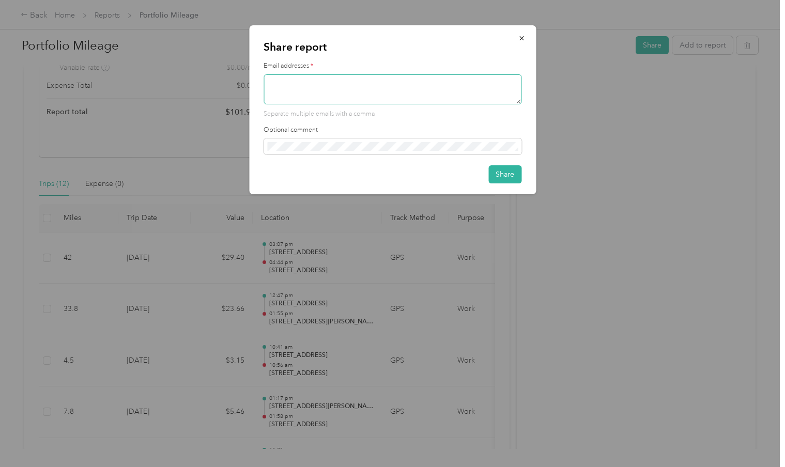
click at [364, 80] on textarea at bounding box center [393, 89] width 258 height 30
type textarea "[EMAIL_ADDRESS][DOMAIN_NAME]"
click at [505, 177] on button "Share" at bounding box center [504, 174] width 33 height 18
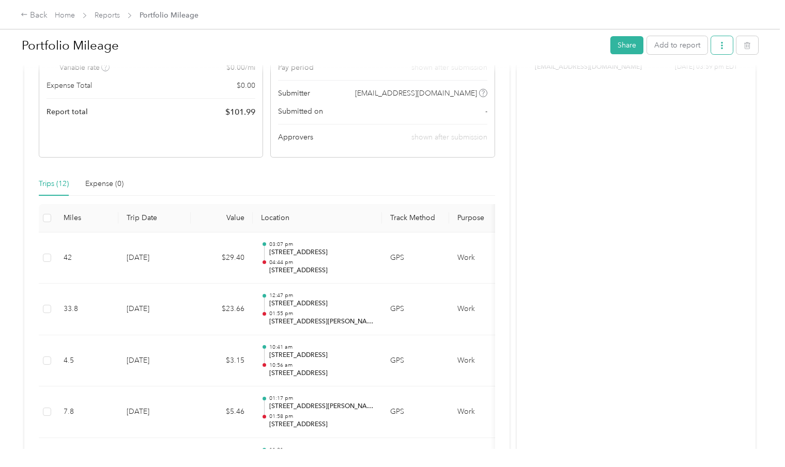
click at [732, 42] on button "button" at bounding box center [722, 45] width 22 height 18
click at [705, 86] on span "Download" at bounding box center [698, 83] width 34 height 11
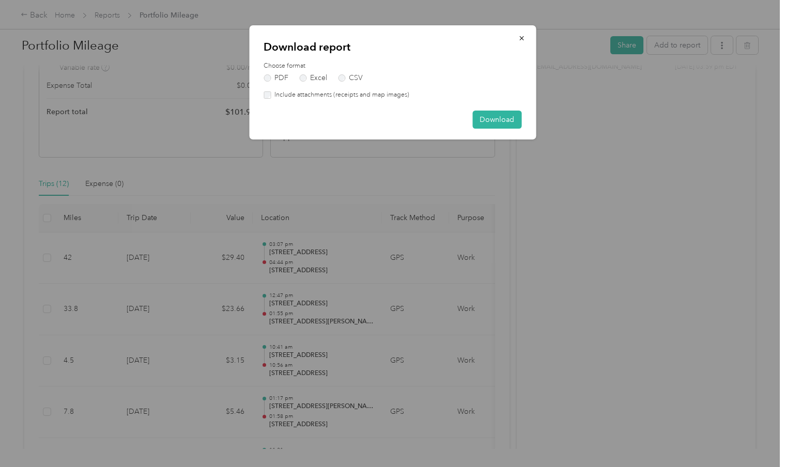
click at [347, 96] on label "Include attachments (receipts and map images)" at bounding box center [340, 94] width 139 height 9
click at [487, 113] on button "Download" at bounding box center [496, 120] width 49 height 18
